Goal: Find specific page/section: Locate item on page

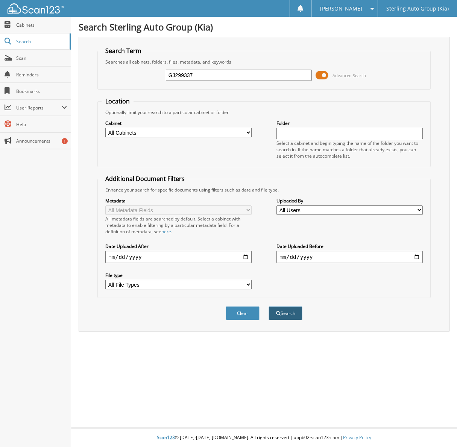
type input "GJ299337"
click at [285, 306] on button "Search" at bounding box center [286, 313] width 34 height 14
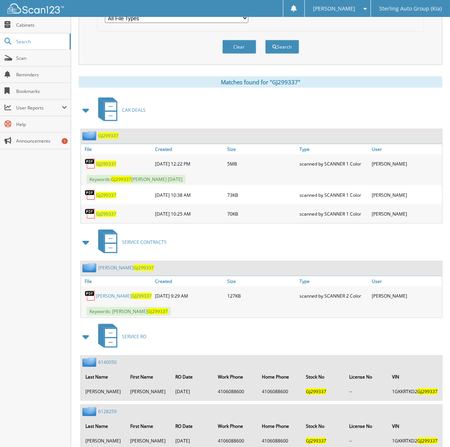
scroll to position [282, 0]
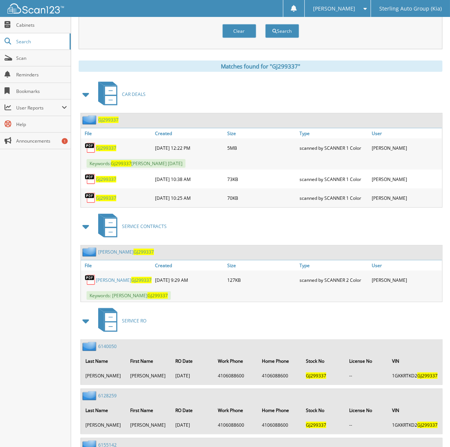
click at [106, 145] on span "GJ299337" at bounding box center [106, 148] width 20 height 6
